Goal: Task Accomplishment & Management: Manage account settings

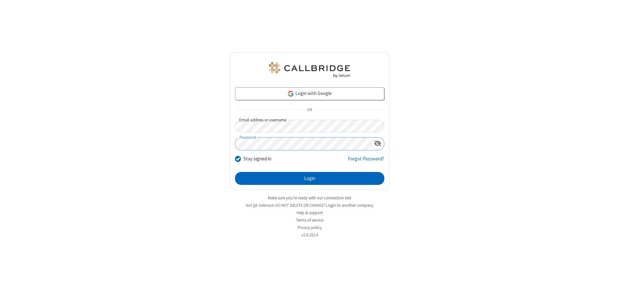
click at [310, 179] on button "Login" at bounding box center [309, 178] width 149 height 13
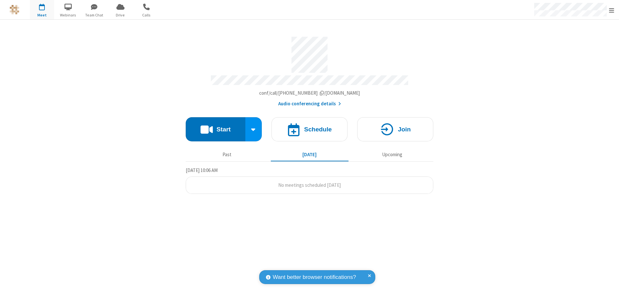
click at [612, 10] on span "Open menu" at bounding box center [611, 10] width 5 height 6
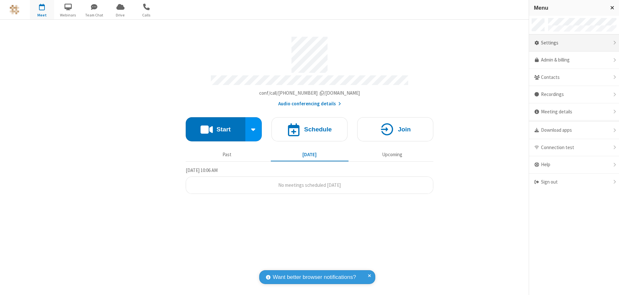
click at [574, 43] on div "Settings" at bounding box center [574, 43] width 90 height 17
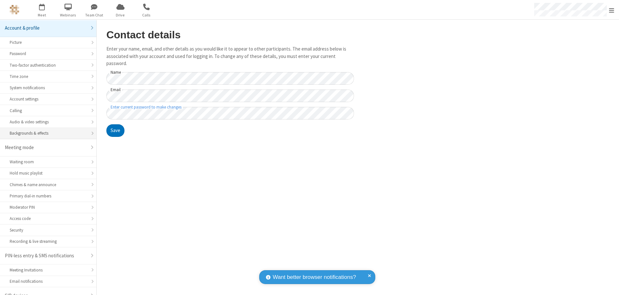
click at [46, 130] on div "Backgrounds & effects" at bounding box center [48, 133] width 77 height 6
